Goal: Task Accomplishment & Management: Manage account settings

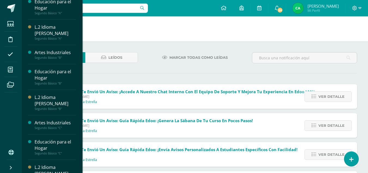
scroll to position [379, 0]
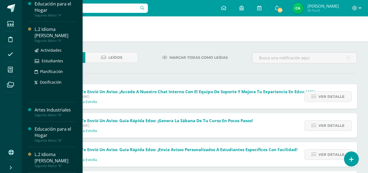
click at [49, 28] on div "L.2 Idioma [PERSON_NAME]" at bounding box center [55, 32] width 41 height 13
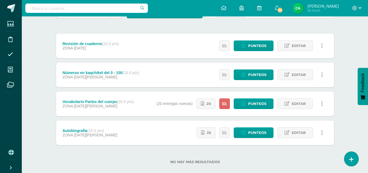
scroll to position [66, 0]
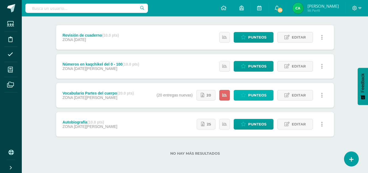
click at [249, 95] on span "Punteos" at bounding box center [257, 95] width 18 height 10
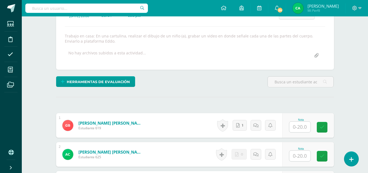
scroll to position [87, 0]
click at [239, 125] on icon at bounding box center [238, 125] width 4 height 5
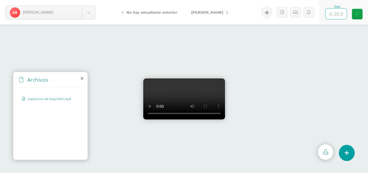
click at [338, 13] on input "text" at bounding box center [336, 13] width 21 height 11
type input "1"
type input "18"
click at [358, 14] on icon at bounding box center [357, 14] width 5 height 5
click at [226, 13] on icon at bounding box center [227, 13] width 2 height 4
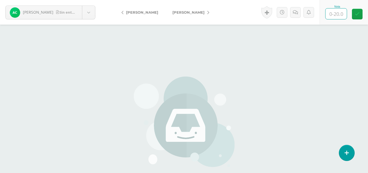
click at [335, 12] on input "text" at bounding box center [336, 13] width 21 height 11
type input "0"
click at [295, 15] on link at bounding box center [295, 12] width 11 height 11
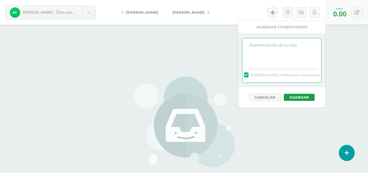
click at [271, 62] on textarea at bounding box center [282, 51] width 79 height 27
type textarea "NO ENTREGÓ TRABAJO"
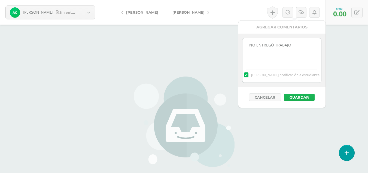
click at [309, 95] on button "Guardar" at bounding box center [299, 97] width 31 height 7
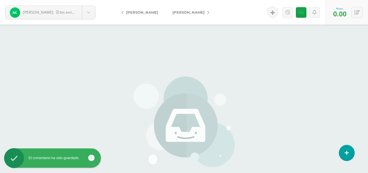
click at [209, 12] on icon at bounding box center [208, 13] width 2 height 4
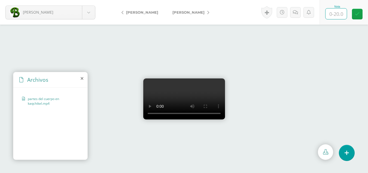
click at [339, 14] on input "text" at bounding box center [336, 13] width 21 height 11
type input "17"
click at [201, 15] on link "[PERSON_NAME]" at bounding box center [189, 12] width 48 height 13
click at [334, 14] on input "text" at bounding box center [336, 13] width 21 height 11
type input "20"
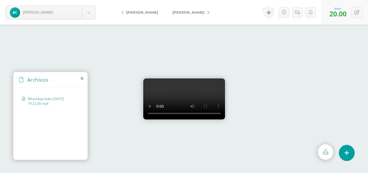
click at [209, 14] on link "[PERSON_NAME]" at bounding box center [189, 12] width 48 height 13
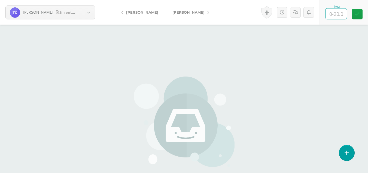
click at [336, 12] on input "text" at bounding box center [336, 13] width 21 height 11
type input "0"
click at [300, 13] on icon at bounding box center [301, 12] width 5 height 5
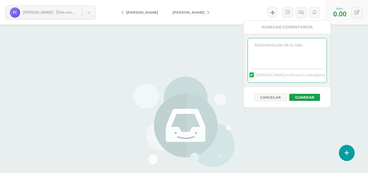
click at [285, 54] on textarea at bounding box center [287, 51] width 79 height 27
type textarea "NO ENTREGÓ TRABAJO"
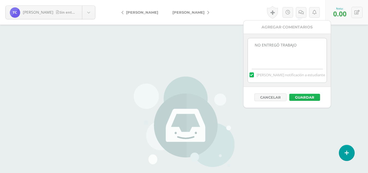
click at [304, 95] on button "Guardar" at bounding box center [305, 97] width 31 height 7
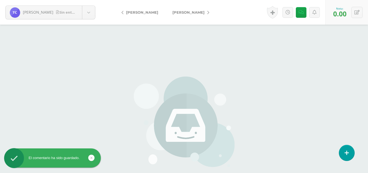
click at [207, 12] on icon at bounding box center [208, 13] width 2 height 4
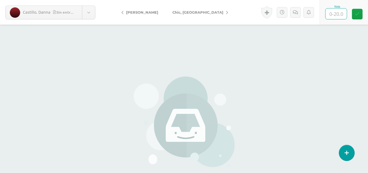
click at [338, 16] on input "text" at bounding box center [336, 13] width 21 height 11
type input "0"
click at [297, 10] on link at bounding box center [301, 12] width 11 height 11
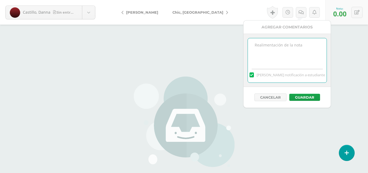
click at [297, 45] on textarea at bounding box center [287, 51] width 79 height 27
type textarea "NON ENTREGÓ TRABAJO"
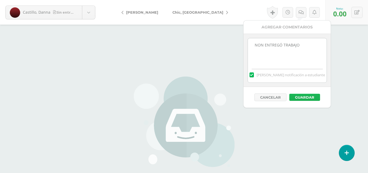
click at [293, 95] on button "Guardar" at bounding box center [305, 97] width 31 height 7
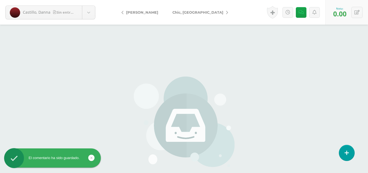
click at [195, 12] on link "Chic, [GEOGRAPHIC_DATA]" at bounding box center [198, 12] width 67 height 13
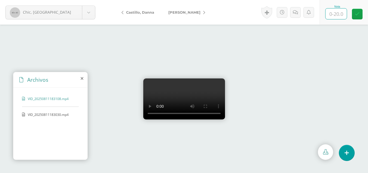
click at [336, 14] on input "text" at bounding box center [336, 13] width 21 height 11
type input "15"
click at [361, 16] on link at bounding box center [357, 14] width 11 height 11
click at [205, 12] on icon at bounding box center [204, 13] width 2 height 4
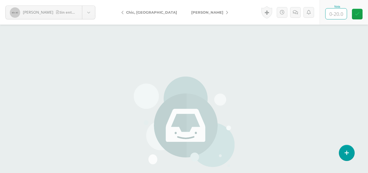
click at [336, 14] on input "text" at bounding box center [336, 13] width 21 height 11
type input "0"
click at [296, 11] on link at bounding box center [301, 12] width 11 height 11
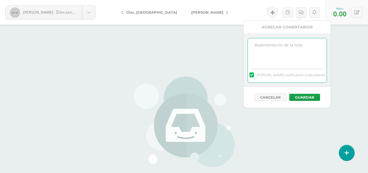
click at [296, 55] on textarea at bounding box center [287, 51] width 79 height 27
click at [278, 44] on textarea "NO PRESENTÓ TRABAJO" at bounding box center [287, 51] width 79 height 27
type textarea "NO ENTREGÓ TRABAJO"
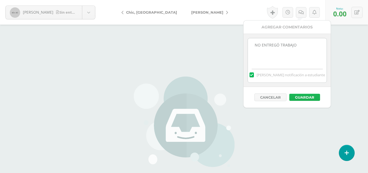
click at [315, 99] on button "Guardar" at bounding box center [305, 97] width 31 height 7
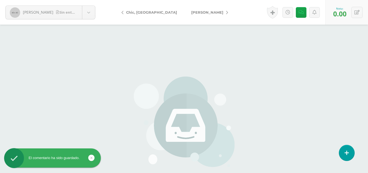
click at [226, 11] on icon at bounding box center [227, 13] width 2 height 4
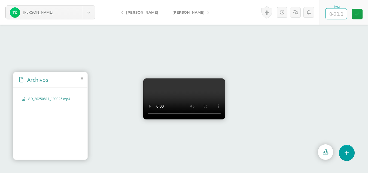
click at [335, 14] on input "text" at bounding box center [336, 13] width 21 height 11
type input "15"
click at [352, 16] on link at bounding box center [357, 14] width 11 height 11
click at [200, 11] on link "[PERSON_NAME]" at bounding box center [189, 12] width 48 height 13
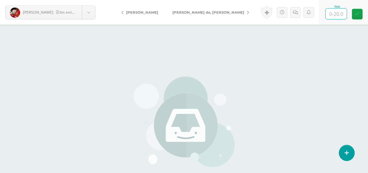
click at [336, 16] on input "text" at bounding box center [336, 13] width 21 height 11
type input "O"
type input "0"
click at [302, 13] on icon at bounding box center [301, 12] width 5 height 5
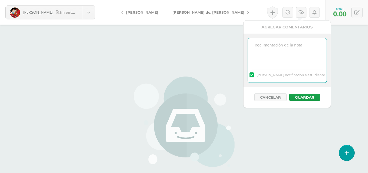
click at [298, 44] on textarea at bounding box center [287, 51] width 79 height 27
type textarea "NO ENTREGÓ TRABAJO"
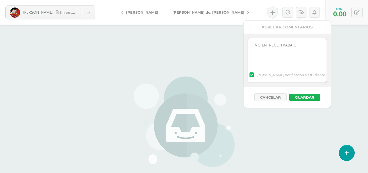
click at [304, 95] on button "Guardar" at bounding box center [305, 97] width 31 height 7
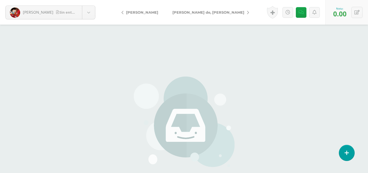
click at [247, 13] on icon at bounding box center [248, 13] width 2 height 4
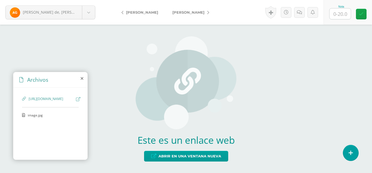
click at [78, 98] on icon at bounding box center [78, 99] width 4 height 4
click at [341, 15] on input "text" at bounding box center [340, 13] width 21 height 11
type input "19"
click at [190, 14] on link "[PERSON_NAME]" at bounding box center [189, 12] width 48 height 13
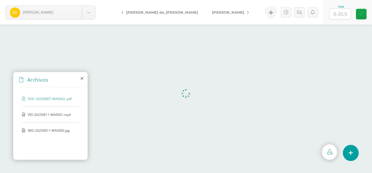
click at [340, 13] on input "text" at bounding box center [340, 13] width 21 height 11
click at [57, 115] on span "VID-20250811-WA0001.mp4" at bounding box center [50, 114] width 45 height 5
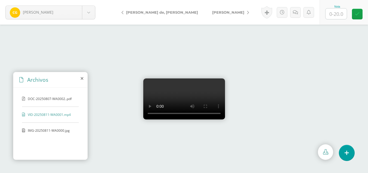
click at [57, 129] on span "IMG-20250811-WA0000.jpg" at bounding box center [50, 130] width 45 height 5
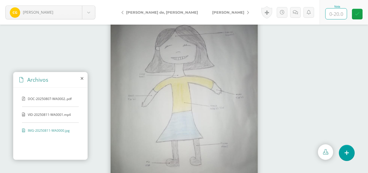
click at [335, 15] on input "text" at bounding box center [336, 13] width 21 height 11
type input "10"
click at [205, 10] on link "[PERSON_NAME]" at bounding box center [229, 12] width 48 height 13
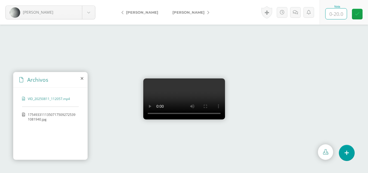
click at [336, 12] on input "text" at bounding box center [336, 13] width 21 height 11
type input "10"
click at [295, 12] on icon at bounding box center [297, 12] width 5 height 5
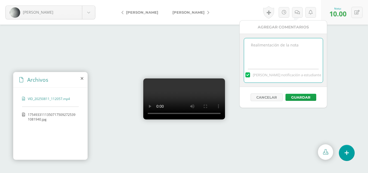
click at [274, 43] on textarea at bounding box center [283, 51] width 79 height 27
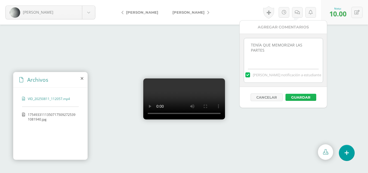
click at [297, 98] on button "Guardar" at bounding box center [301, 97] width 31 height 7
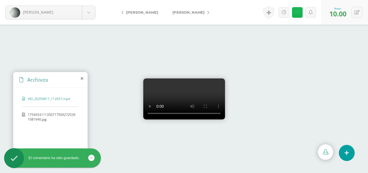
click at [297, 16] on link at bounding box center [297, 12] width 11 height 11
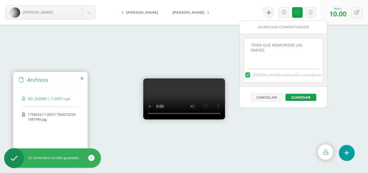
click at [315, 44] on textarea "TENÍA QUE MEMORIZAR LAS PARTES" at bounding box center [283, 51] width 79 height 27
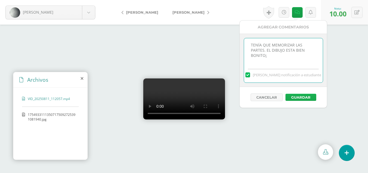
type textarea "TENÍA QUE MEMORIZAR LAS PARTES. EL DIBUJO ESTA BIEN BONITO¡"
click at [301, 100] on button "Guardar" at bounding box center [301, 97] width 31 height 7
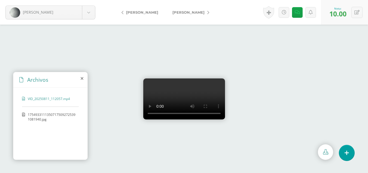
click at [209, 12] on icon at bounding box center [208, 13] width 2 height 4
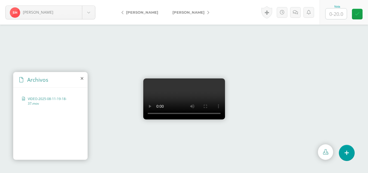
scroll to position [24, 0]
click at [334, 12] on input "text" at bounding box center [336, 13] width 21 height 11
type input "20"
click at [295, 15] on link at bounding box center [297, 12] width 11 height 11
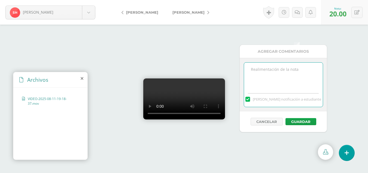
click at [278, 62] on textarea at bounding box center [283, 75] width 79 height 27
type textarea "EXCELENTEEEEE....."
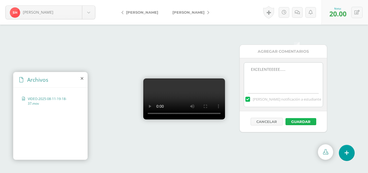
click at [293, 118] on button "Guardar" at bounding box center [301, 121] width 31 height 7
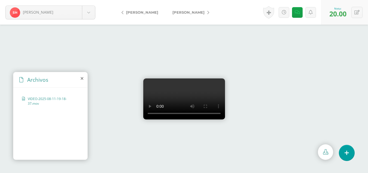
click at [203, 10] on link "[PERSON_NAME]" at bounding box center [189, 12] width 48 height 13
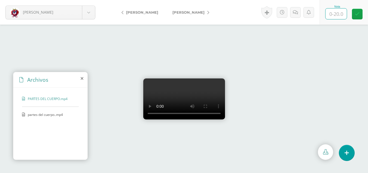
click at [336, 11] on input "text" at bounding box center [336, 13] width 21 height 11
type input "20"
click at [355, 15] on link at bounding box center [357, 14] width 11 height 11
click at [209, 11] on link "[PERSON_NAME]" at bounding box center [189, 12] width 48 height 13
click at [83, 80] on icon at bounding box center [82, 78] width 3 height 4
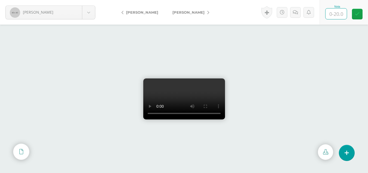
click at [339, 13] on input "text" at bounding box center [336, 13] width 21 height 11
type input "20"
click at [207, 12] on icon at bounding box center [208, 13] width 2 height 4
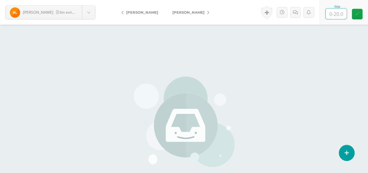
click at [338, 14] on input "text" at bounding box center [336, 13] width 21 height 11
type input "0"
click at [302, 13] on icon at bounding box center [301, 12] width 5 height 5
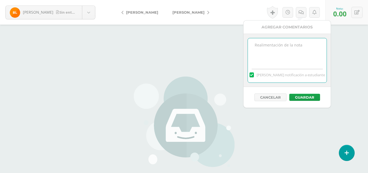
click at [305, 50] on textarea at bounding box center [287, 51] width 79 height 27
type textarea "NO ENTREGÓ TRABAJO"
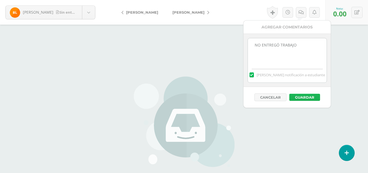
click at [307, 94] on button "Guardar" at bounding box center [305, 97] width 31 height 7
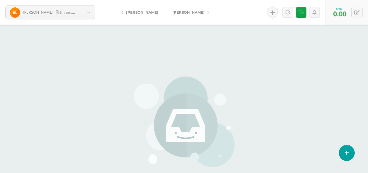
click at [207, 11] on icon at bounding box center [208, 13] width 2 height 4
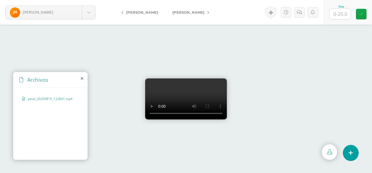
click at [183, 92] on video at bounding box center [186, 98] width 82 height 41
click at [341, 11] on input "text" at bounding box center [340, 13] width 21 height 11
type input "10"
click at [303, 14] on icon at bounding box center [301, 12] width 5 height 5
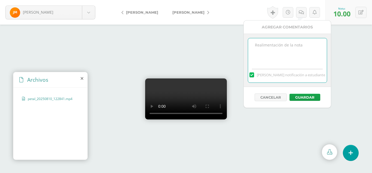
click at [290, 45] on textarea at bounding box center [287, 51] width 79 height 27
type textarea "NO HAY VIDEO SOLO AUDIO"
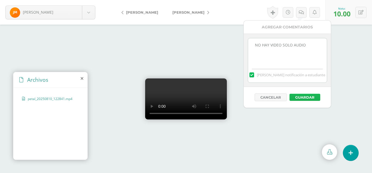
click at [311, 96] on button "Guardar" at bounding box center [305, 97] width 31 height 7
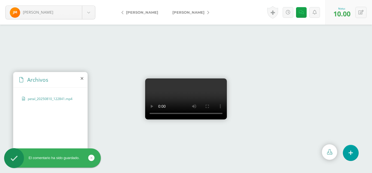
click at [197, 13] on link "[PERSON_NAME]" at bounding box center [189, 12] width 48 height 13
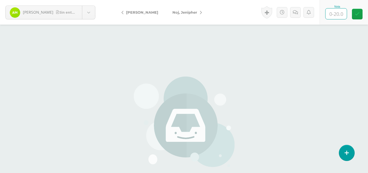
click at [337, 14] on input "text" at bounding box center [336, 13] width 21 height 11
type input "0"
click at [305, 13] on link at bounding box center [301, 12] width 11 height 11
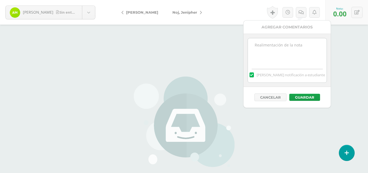
click at [280, 42] on textarea at bounding box center [287, 51] width 79 height 27
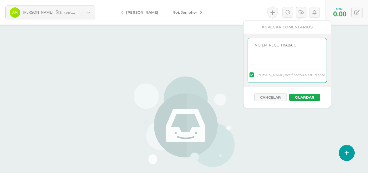
type textarea "NO ENTREGÓ TRABAJO"
click at [303, 99] on button "Guardar" at bounding box center [305, 97] width 31 height 7
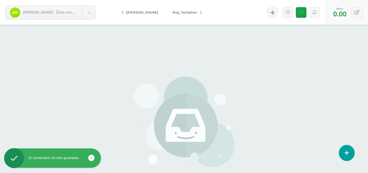
click at [205, 14] on link "Noj, Jenipher" at bounding box center [185, 12] width 41 height 13
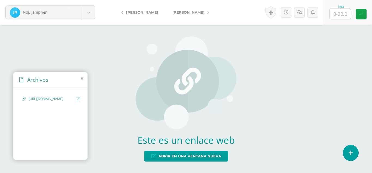
click at [78, 97] on icon at bounding box center [78, 99] width 4 height 4
click at [345, 14] on input "text" at bounding box center [340, 13] width 21 height 11
type input "20"
click at [361, 14] on icon at bounding box center [361, 14] width 5 height 5
click at [210, 12] on link "[PERSON_NAME]" at bounding box center [189, 12] width 48 height 13
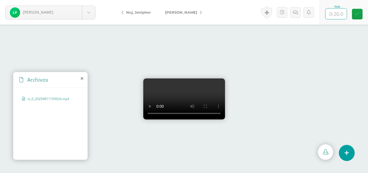
click at [338, 15] on input "text" at bounding box center [336, 13] width 21 height 11
type input "15"
click at [200, 11] on icon at bounding box center [201, 13] width 2 height 4
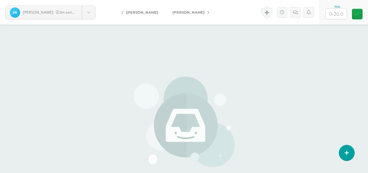
click at [342, 11] on input "text" at bounding box center [336, 13] width 21 height 11
type input "0"
click at [301, 15] on link at bounding box center [301, 12] width 11 height 11
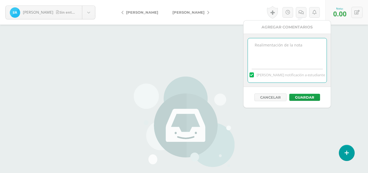
click at [305, 52] on textarea at bounding box center [287, 51] width 79 height 27
type textarea "NO ENTREGÓ TRABAJO"
click at [304, 98] on button "Guardar" at bounding box center [305, 97] width 31 height 7
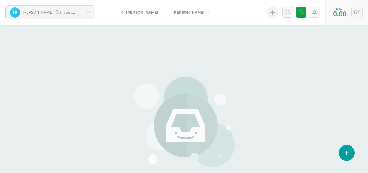
click at [209, 12] on icon at bounding box center [208, 13] width 2 height 4
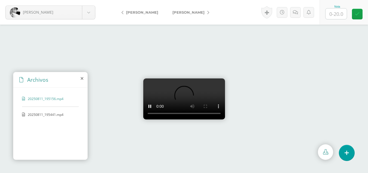
scroll to position [24, 0]
click at [340, 15] on input "text" at bounding box center [336, 13] width 21 height 11
type input "15"
click at [208, 13] on icon at bounding box center [208, 13] width 2 height 4
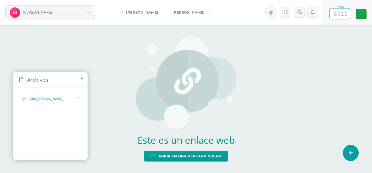
click at [344, 14] on input "text" at bounding box center [340, 13] width 21 height 11
type input "0"
click at [307, 13] on icon at bounding box center [305, 12] width 5 height 5
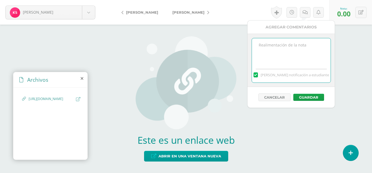
click at [299, 55] on textarea at bounding box center [291, 51] width 79 height 27
type textarea "NO ENTREGÓ TRABAJO"
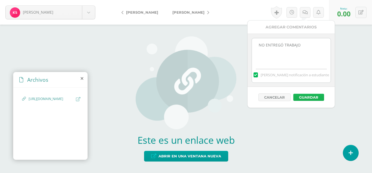
click at [307, 96] on button "Guardar" at bounding box center [309, 97] width 31 height 7
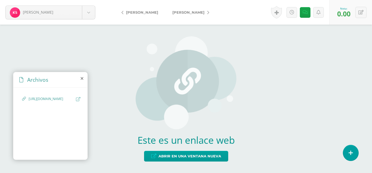
click at [205, 10] on link "[PERSON_NAME]" at bounding box center [189, 12] width 48 height 13
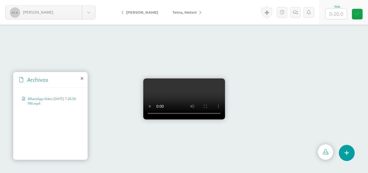
click at [122, 10] on link "[PERSON_NAME]" at bounding box center [141, 12] width 48 height 13
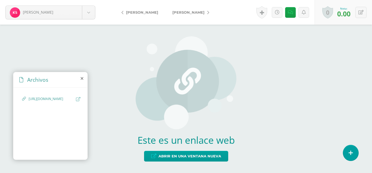
click at [78, 98] on icon at bounding box center [78, 99] width 4 height 4
click at [362, 12] on icon at bounding box center [361, 12] width 5 height 5
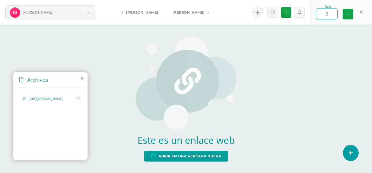
type input "20"
click at [207, 12] on icon at bounding box center [208, 13] width 2 height 4
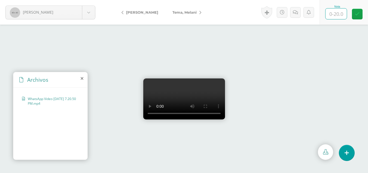
click at [338, 10] on input "text" at bounding box center [336, 13] width 21 height 11
type input "15"
click at [203, 10] on link "Tema, Melani" at bounding box center [185, 12] width 40 height 13
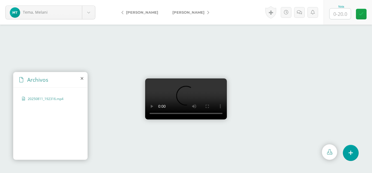
click at [155, 54] on div at bounding box center [186, 99] width 372 height 148
click at [123, 11] on link "[PERSON_NAME]" at bounding box center [141, 12] width 48 height 13
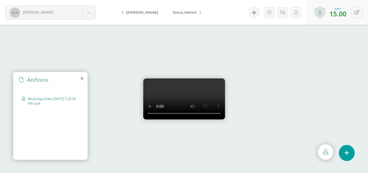
click at [201, 12] on icon at bounding box center [201, 13] width 2 height 4
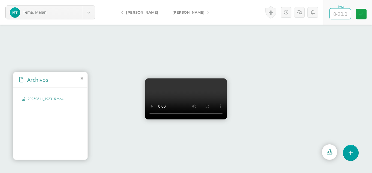
click at [336, 12] on input "text" at bounding box center [340, 13] width 21 height 11
type input "10"
click at [299, 14] on icon at bounding box center [299, 12] width 5 height 5
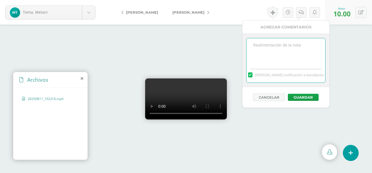
click at [288, 54] on textarea at bounding box center [286, 51] width 79 height 27
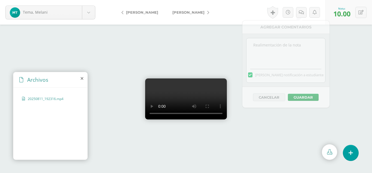
click at [348, 54] on div at bounding box center [186, 99] width 372 height 148
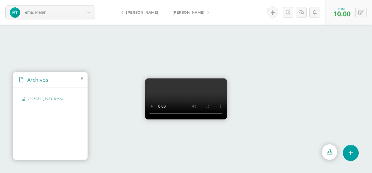
click at [207, 13] on icon at bounding box center [208, 13] width 2 height 4
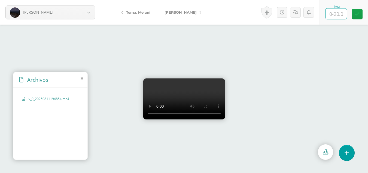
click at [334, 14] on input "text" at bounding box center [336, 13] width 21 height 11
type input "20"
click at [197, 11] on link "[PERSON_NAME]" at bounding box center [182, 12] width 48 height 13
click at [199, 78] on video at bounding box center [184, 98] width 82 height 41
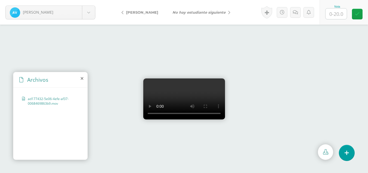
click at [199, 78] on video at bounding box center [184, 98] width 82 height 41
click at [335, 15] on input "text" at bounding box center [336, 13] width 21 height 11
type input "18"
